Goal: Navigation & Orientation: Find specific page/section

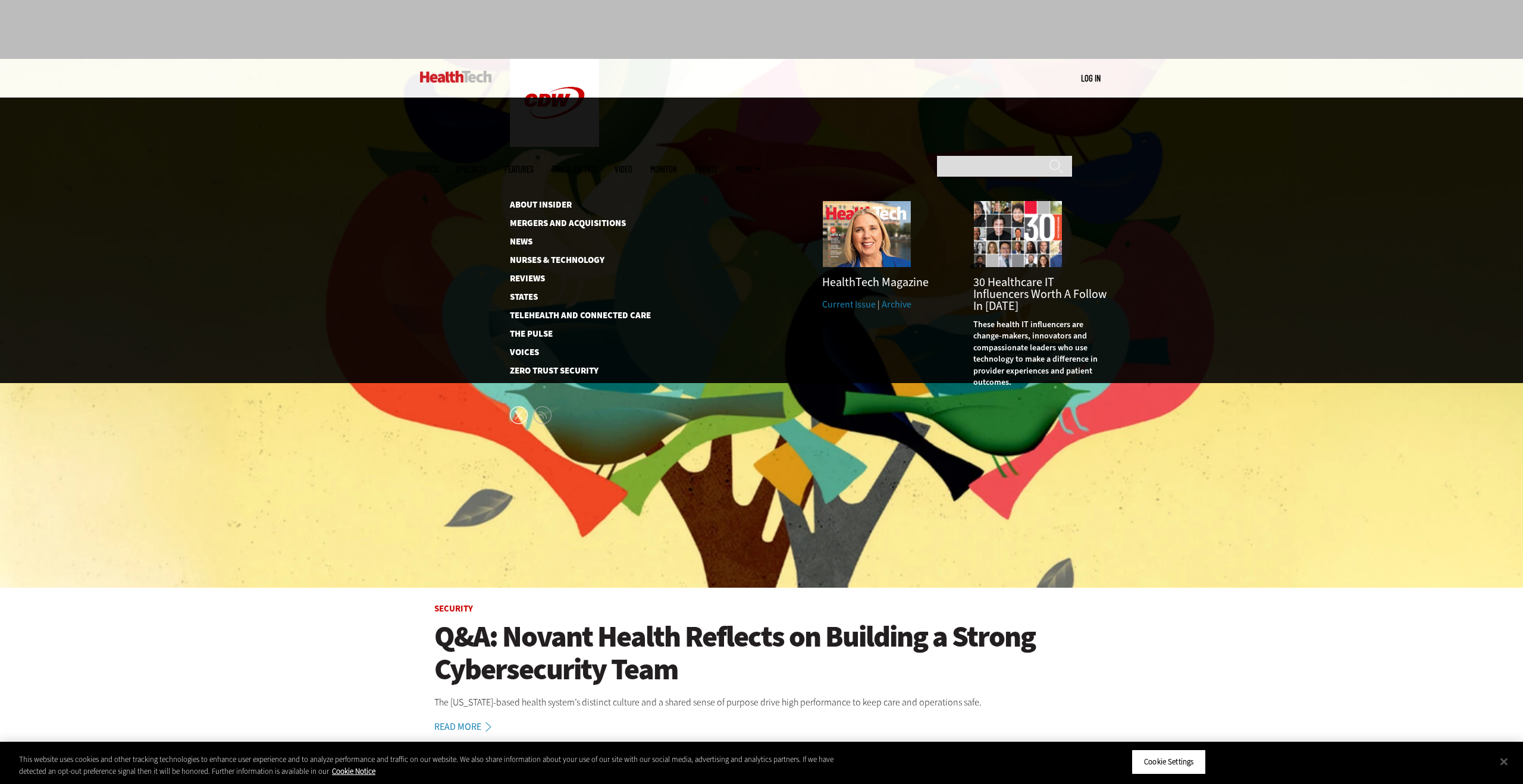
scroll to position [49, 0]
click at [447, 76] on img at bounding box center [456, 76] width 72 height 12
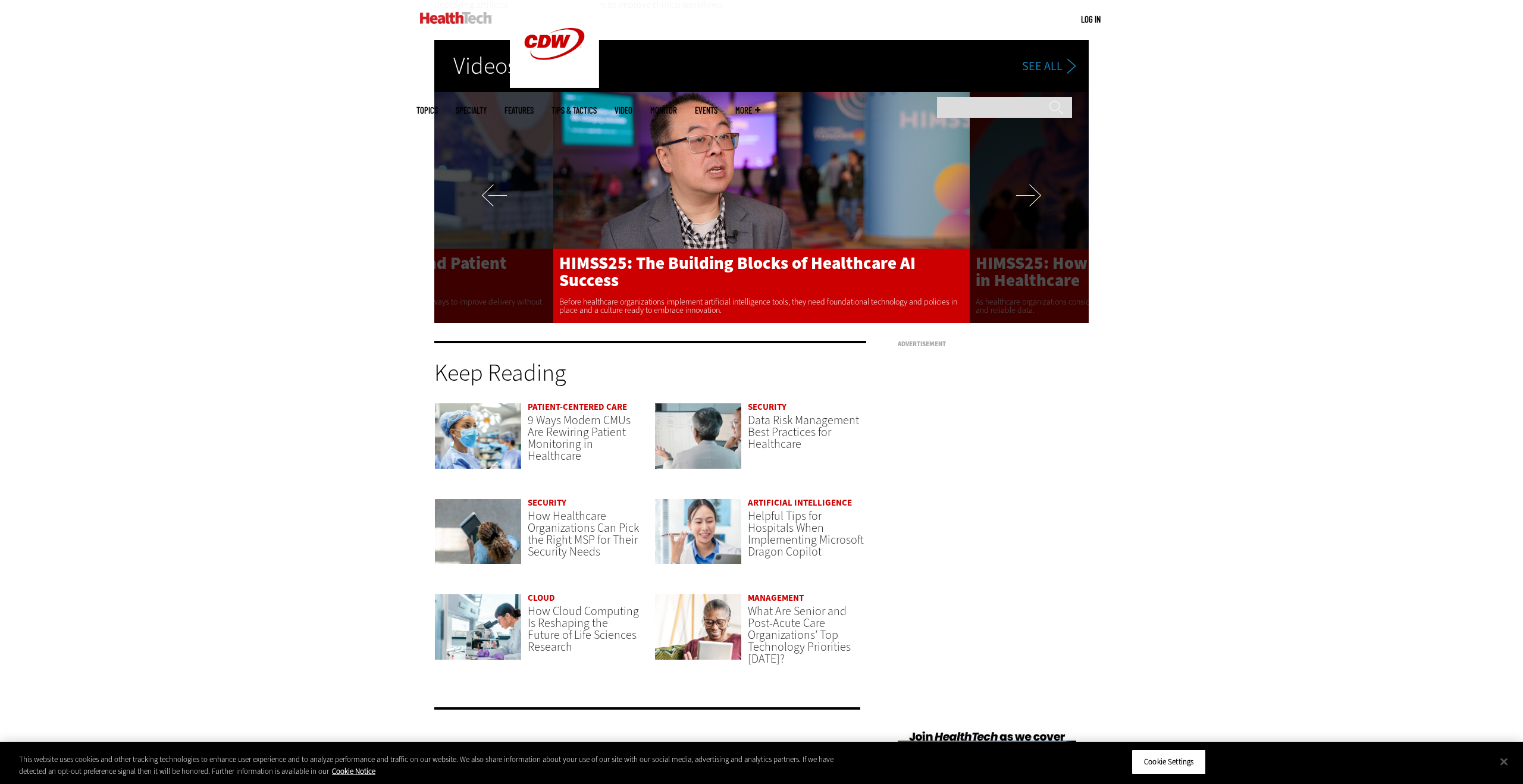
scroll to position [2921, 0]
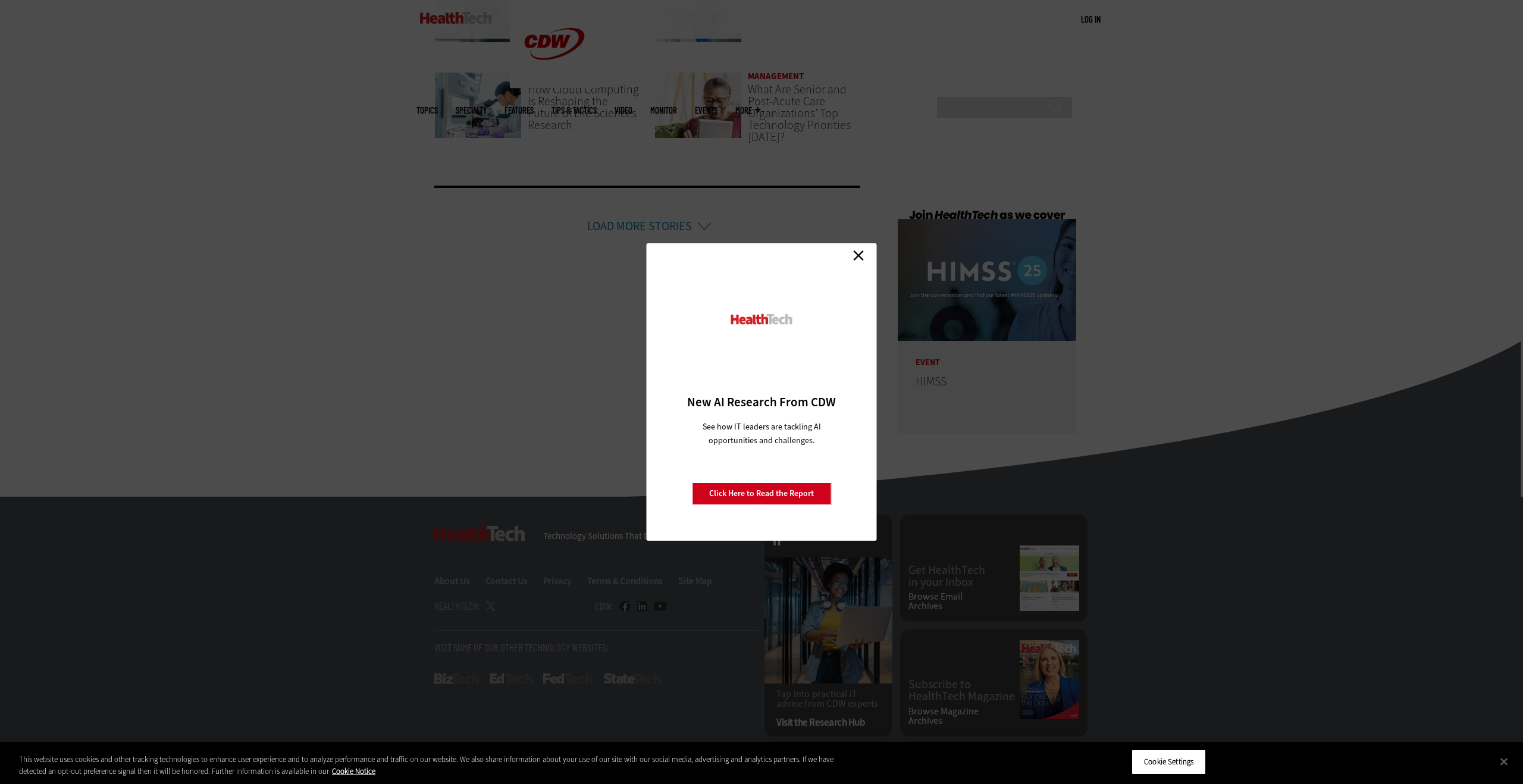
drag, startPoint x: 857, startPoint y: 255, endPoint x: 754, endPoint y: 367, distance: 152.2
click at [856, 255] on link "Close" at bounding box center [859, 255] width 18 height 18
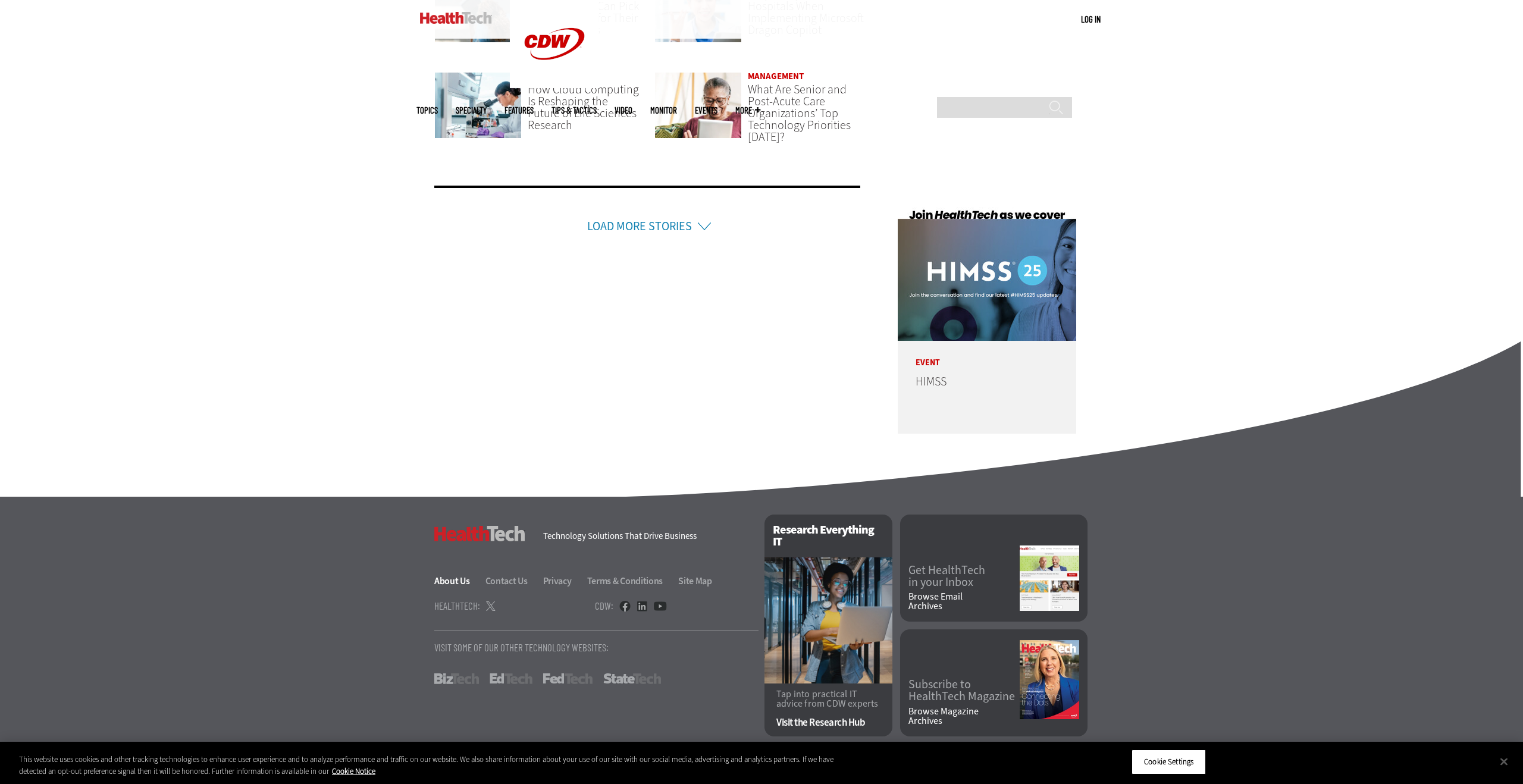
click at [445, 583] on link "About Us" at bounding box center [459, 580] width 50 height 12
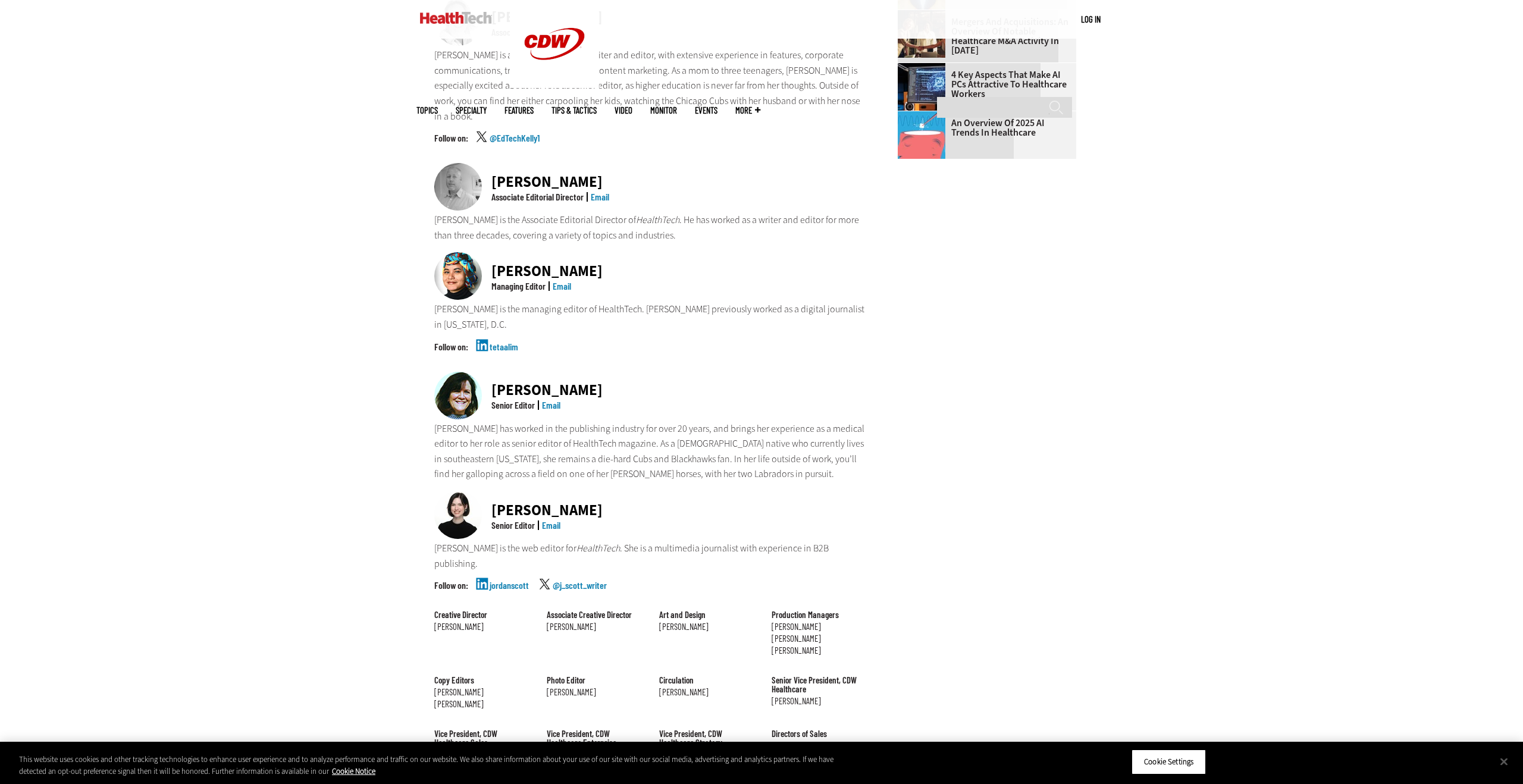
scroll to position [815, 0]
